Goal: Information Seeking & Learning: Learn about a topic

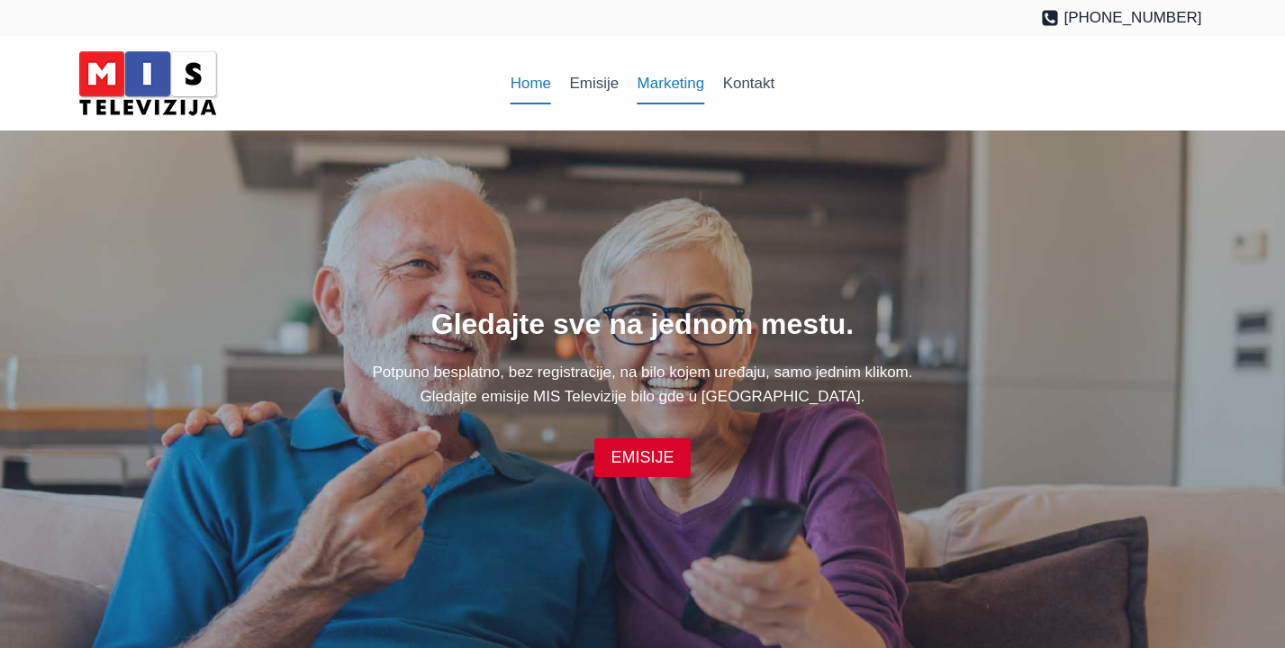
click at [686, 86] on link "Marketing" at bounding box center [671, 83] width 86 height 43
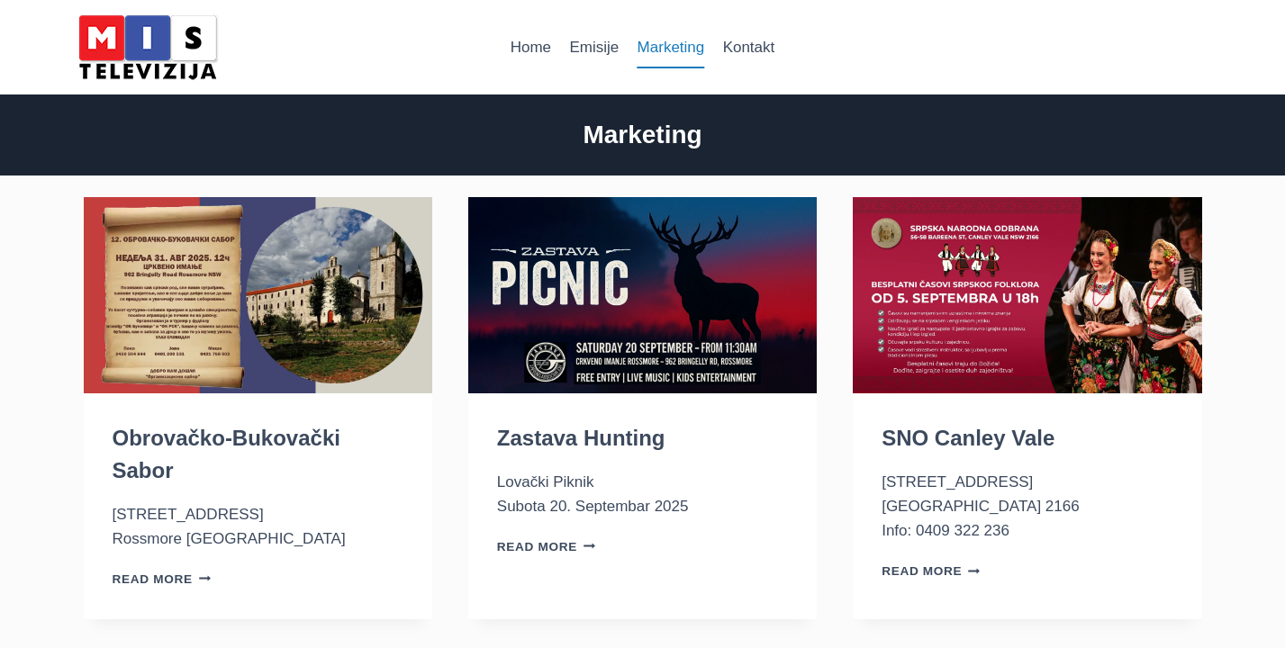
scroll to position [34, 0]
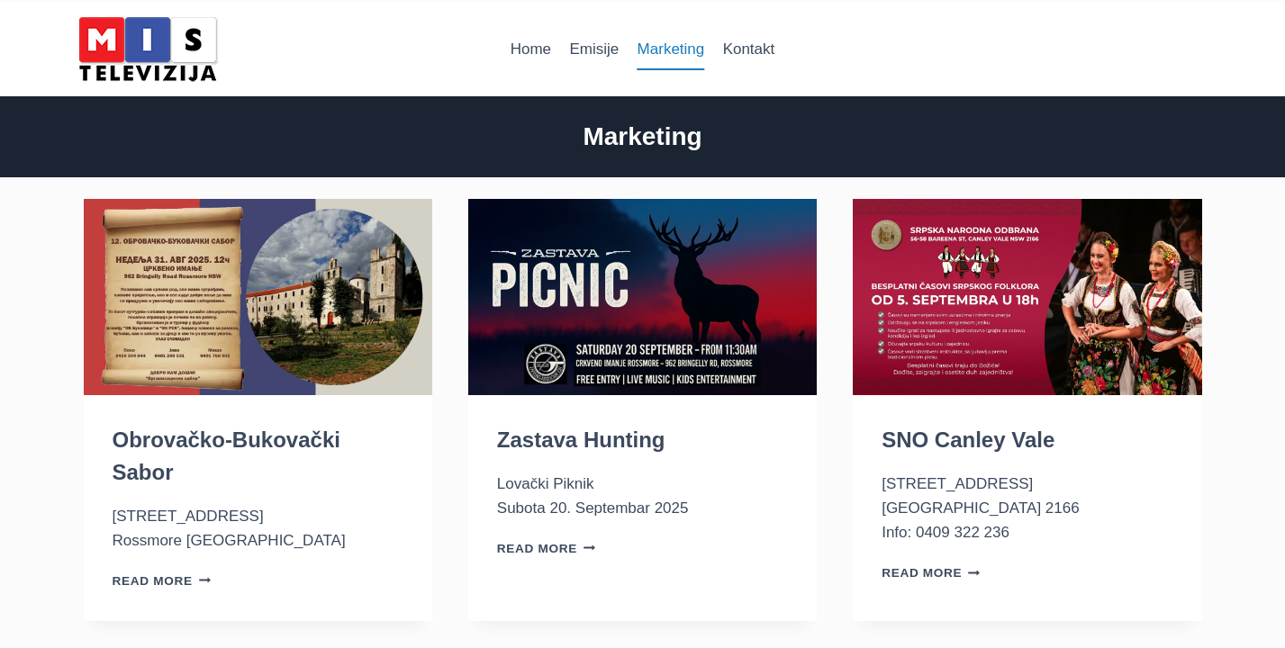
click at [989, 351] on img at bounding box center [1027, 297] width 348 height 196
click at [310, 362] on img at bounding box center [258, 297] width 348 height 196
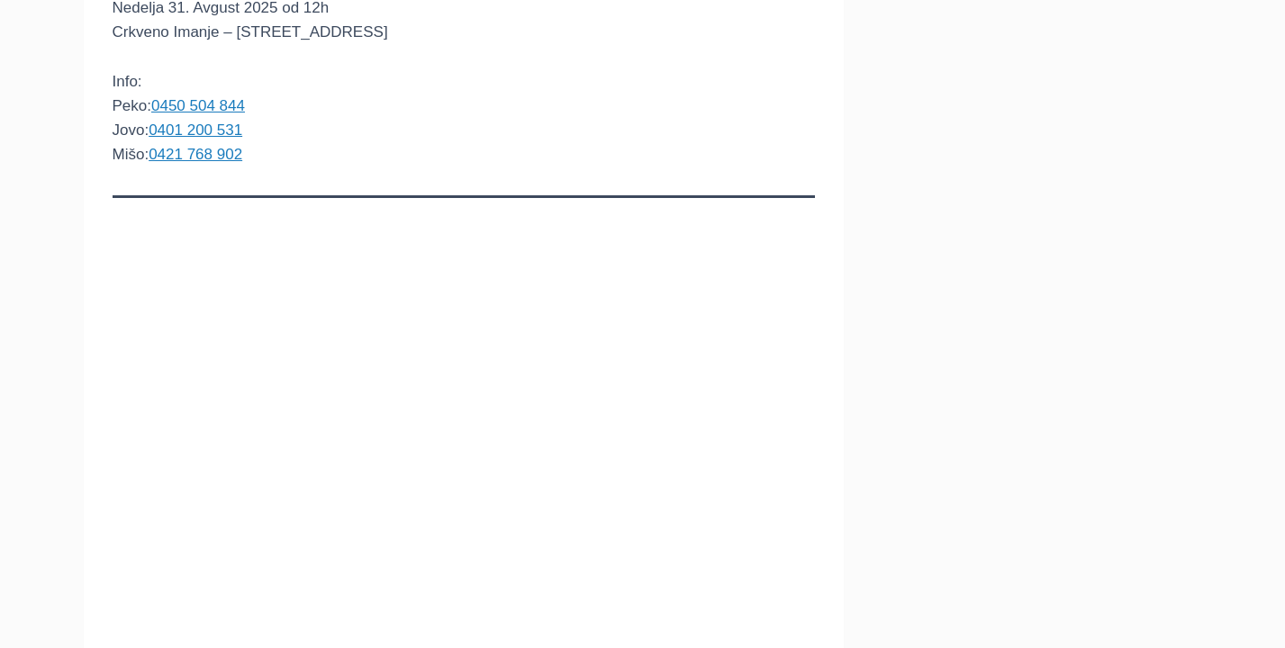
scroll to position [307, 0]
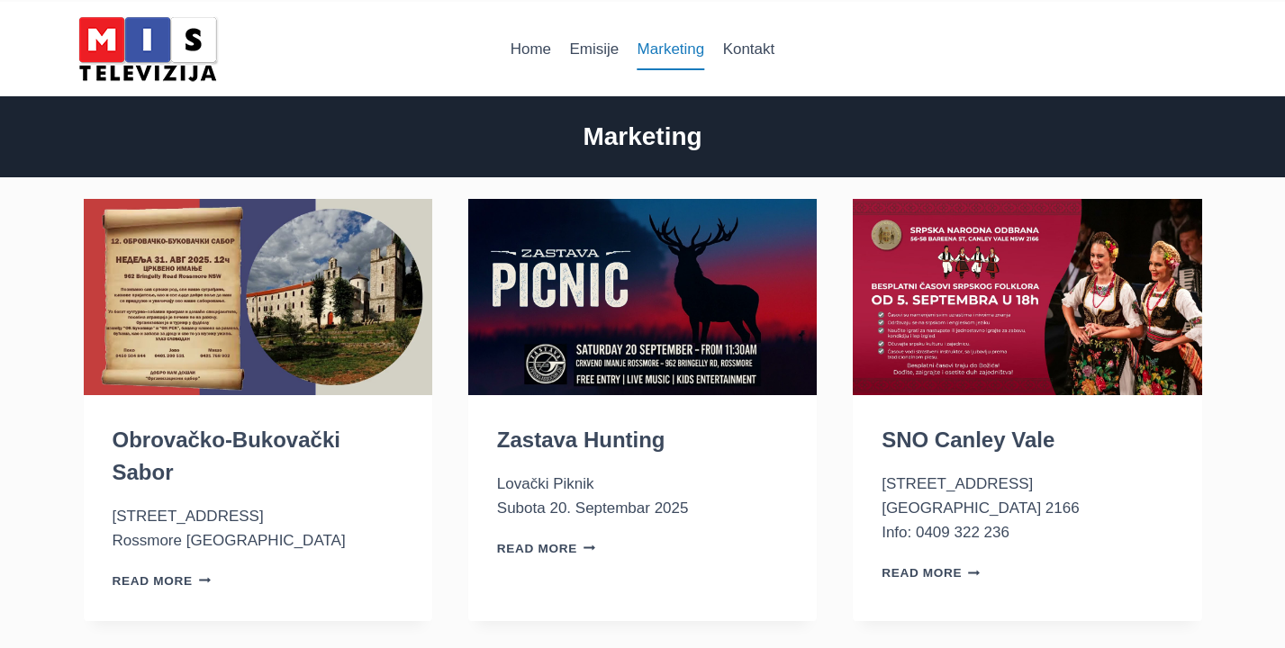
click at [680, 364] on img at bounding box center [642, 297] width 348 height 196
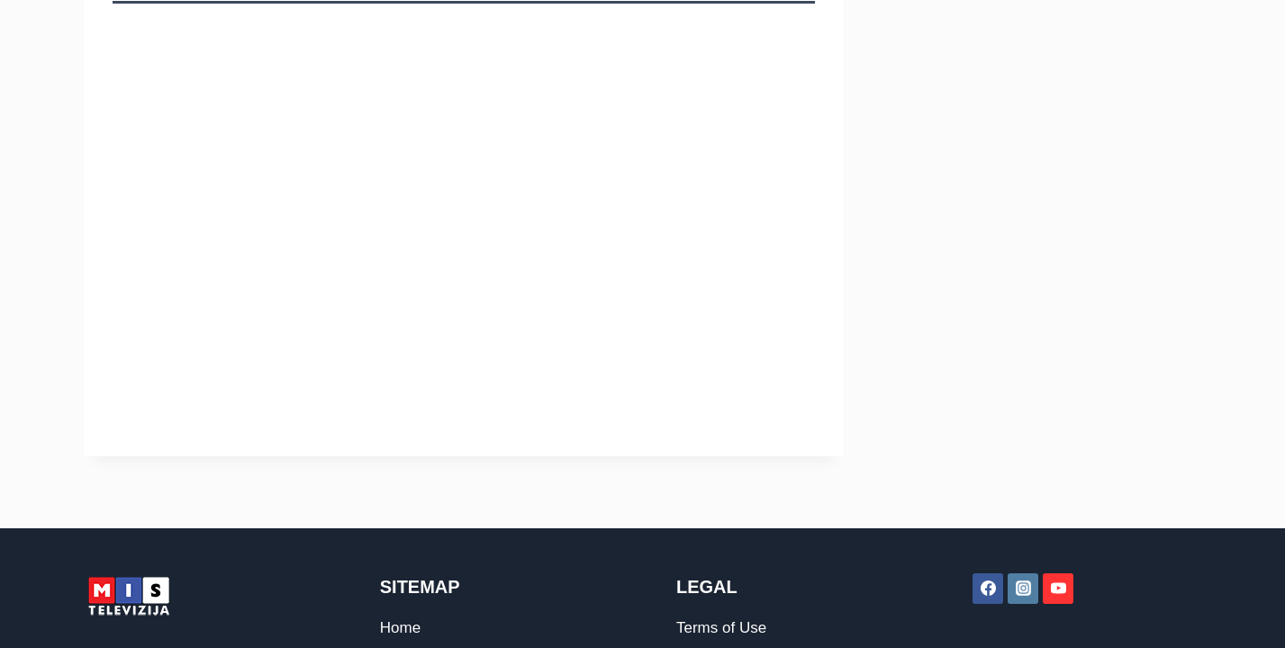
scroll to position [470, 0]
